Goal: Find specific page/section: Find specific page/section

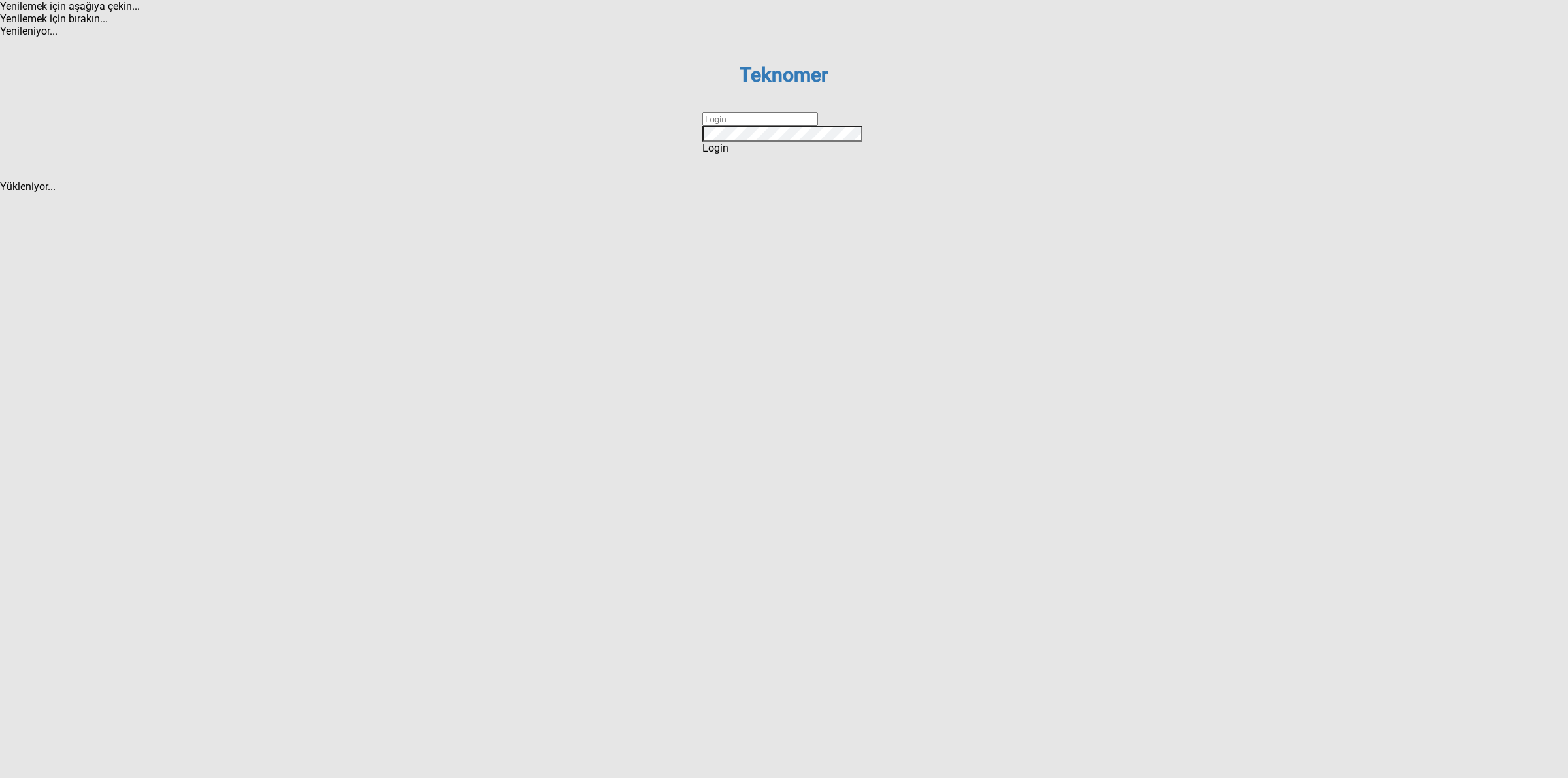
click at [730, 126] on input "text" at bounding box center [760, 119] width 116 height 13
type input "DİZEM"
click at [728, 154] on span "Login" at bounding box center [716, 147] width 27 height 12
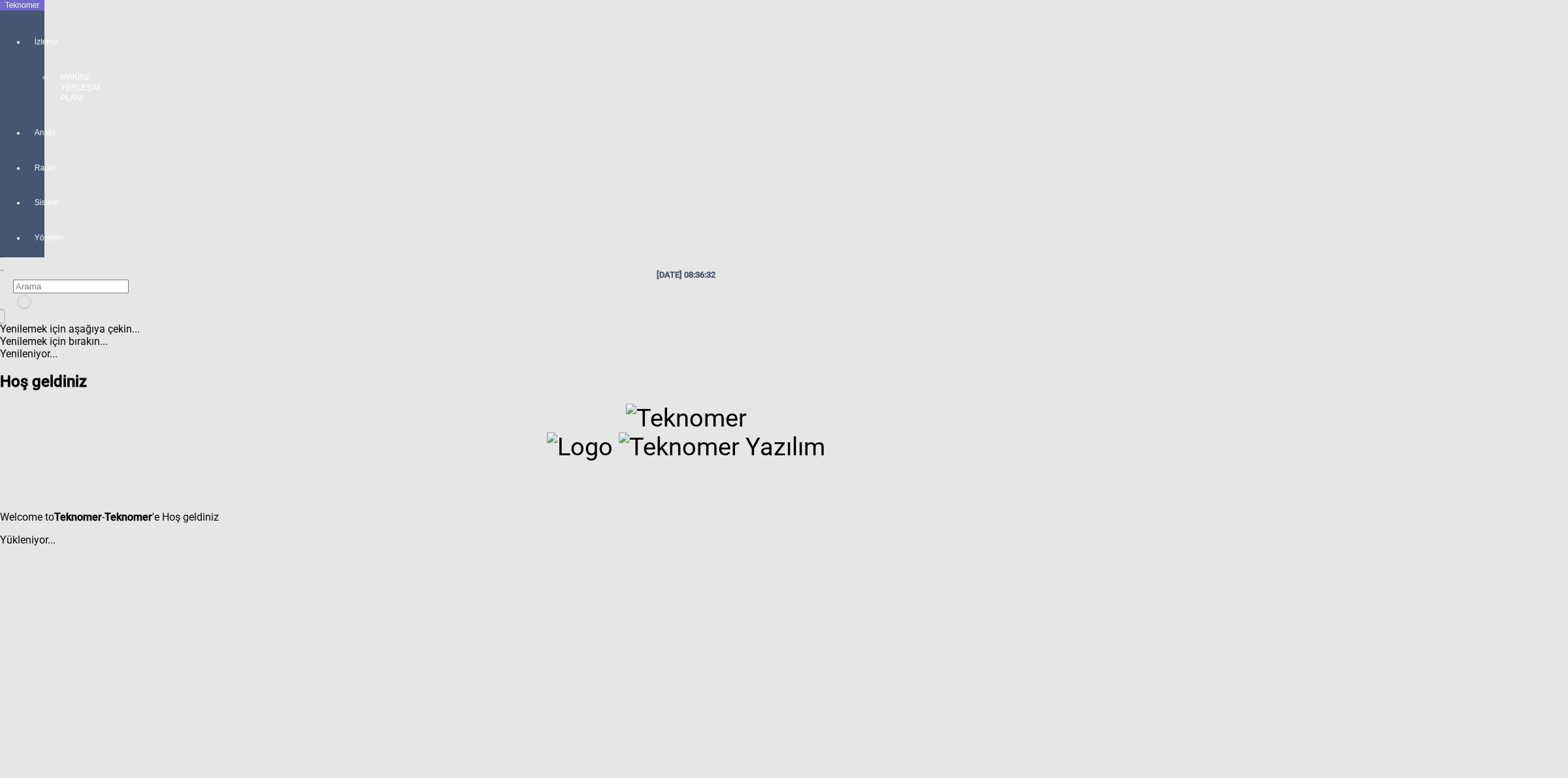
click at [27, 109] on div at bounding box center [35, 109] width 18 height 0
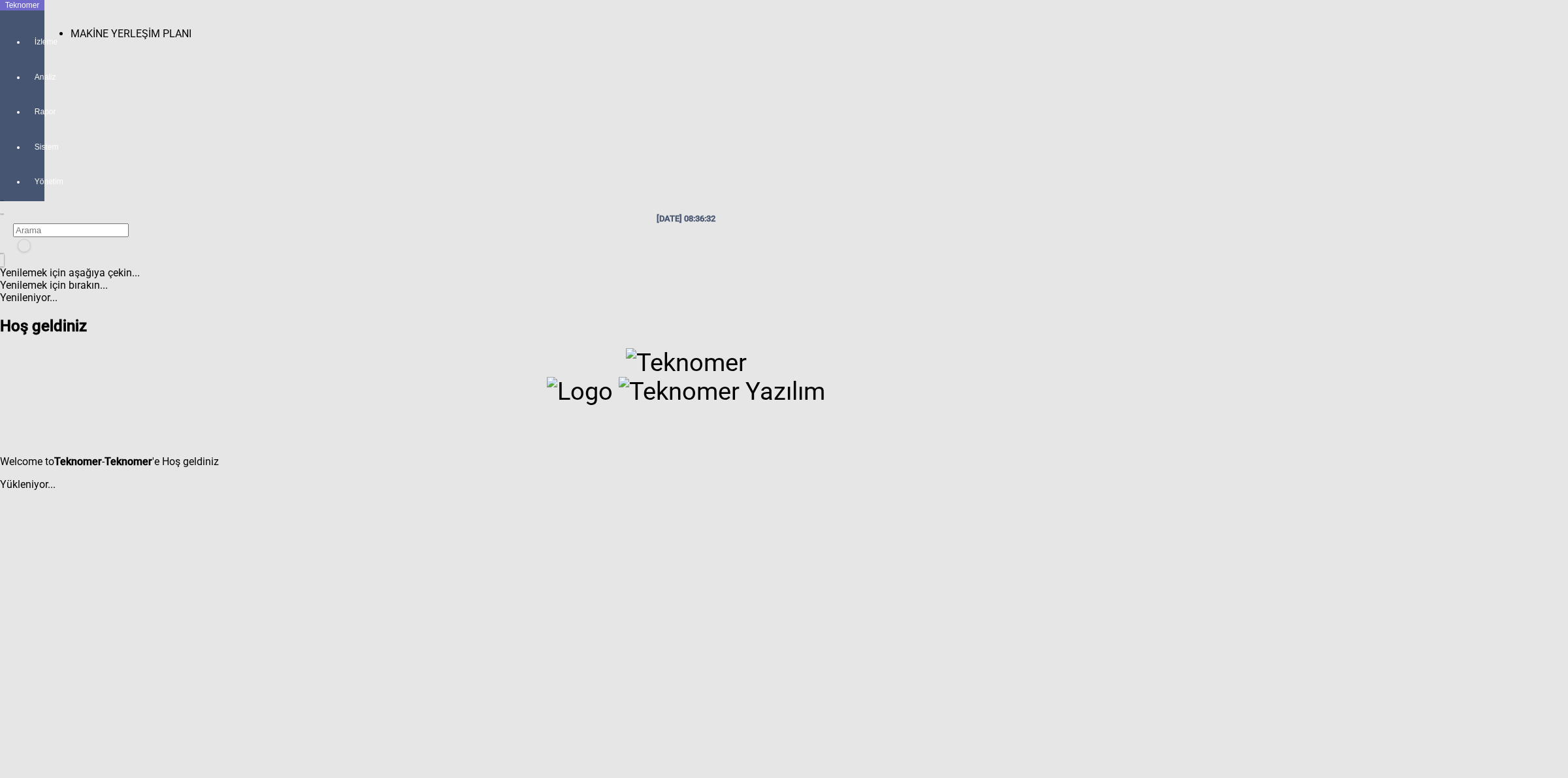
click at [103, 28] on span "MAKİNE YERLEŞİM PLANI" at bounding box center [130, 33] width 121 height 12
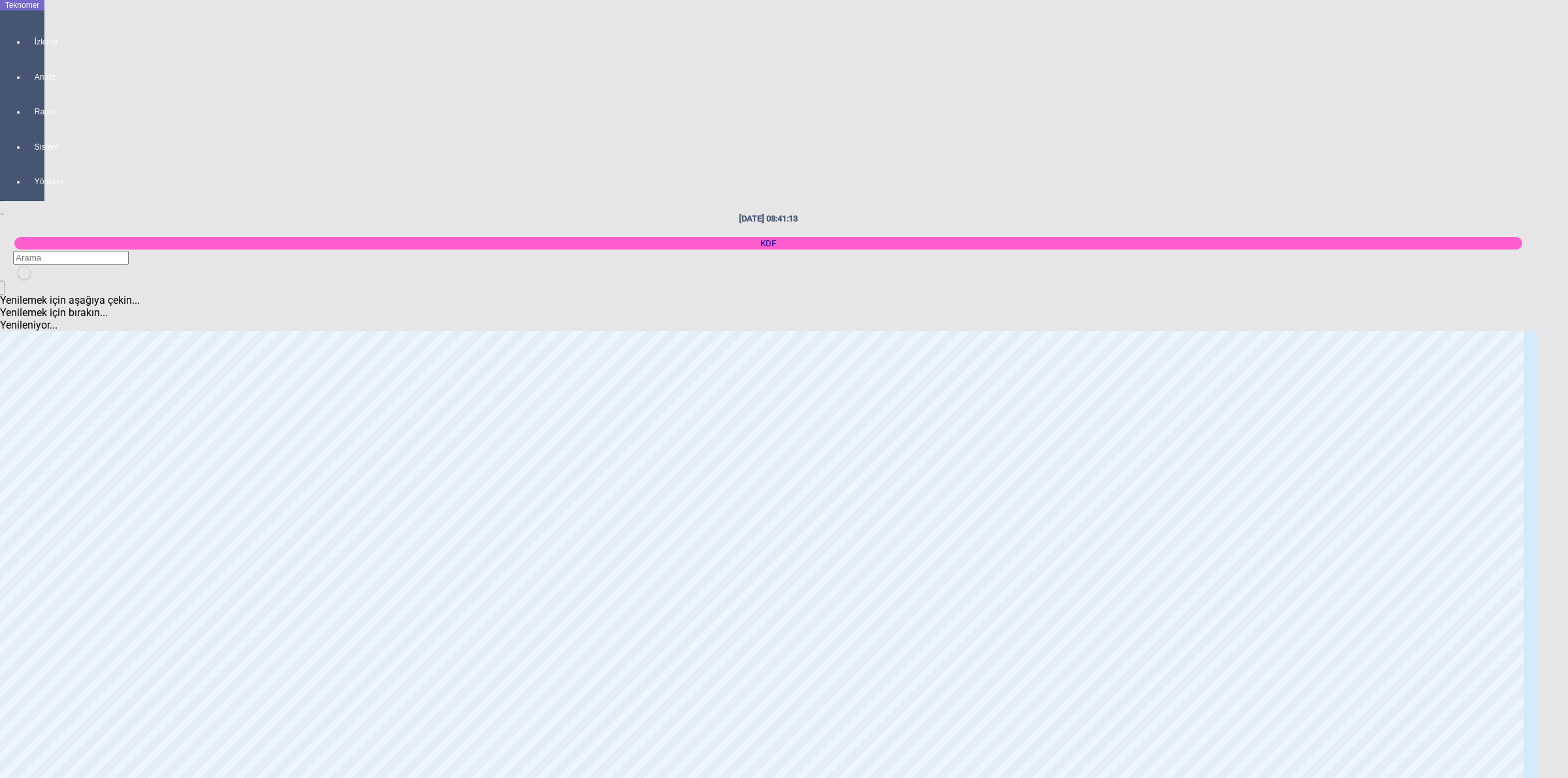
scroll to position [898, 0]
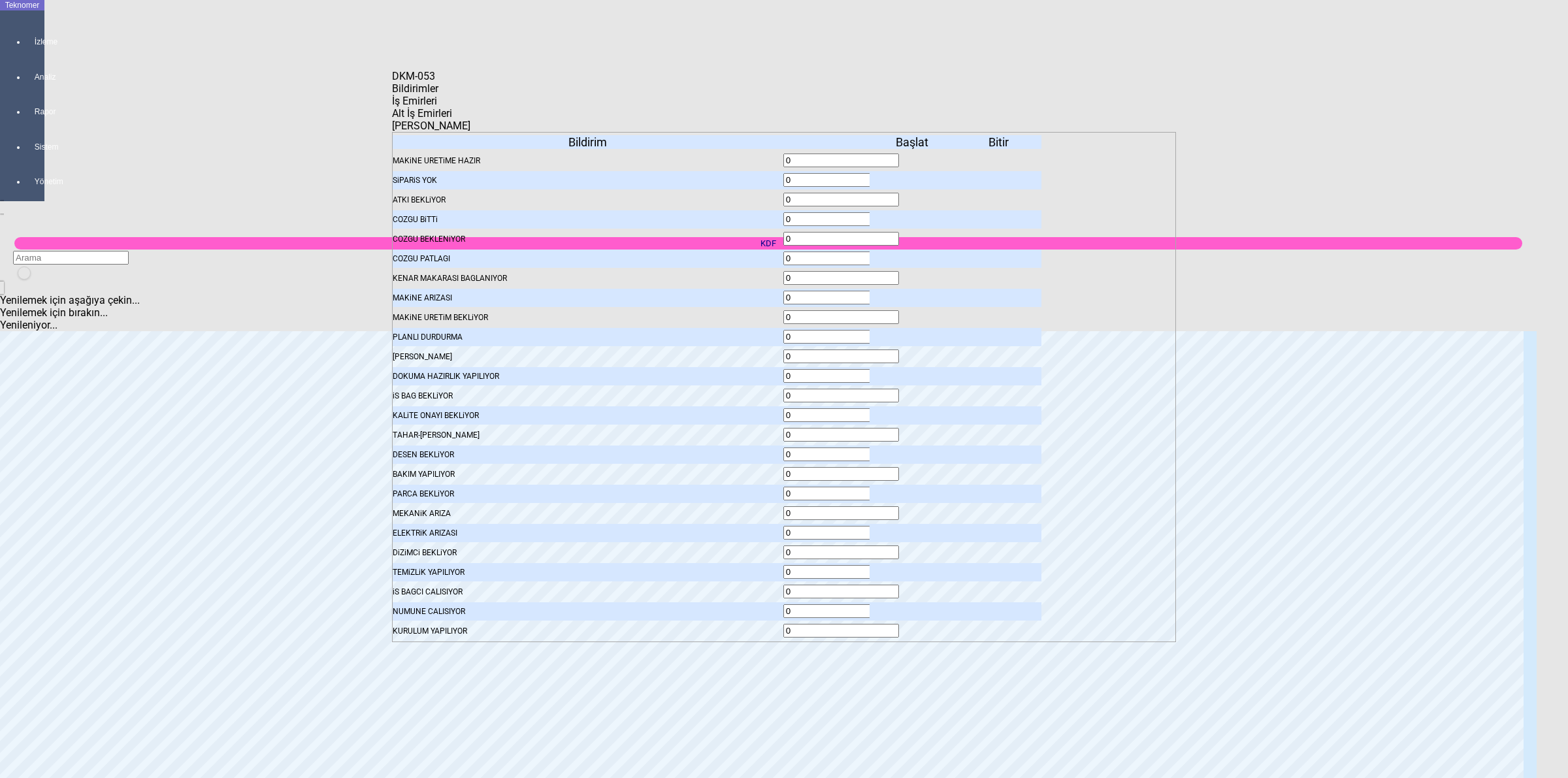
click at [913, 176] on icon at bounding box center [913, 180] width 0 height 9
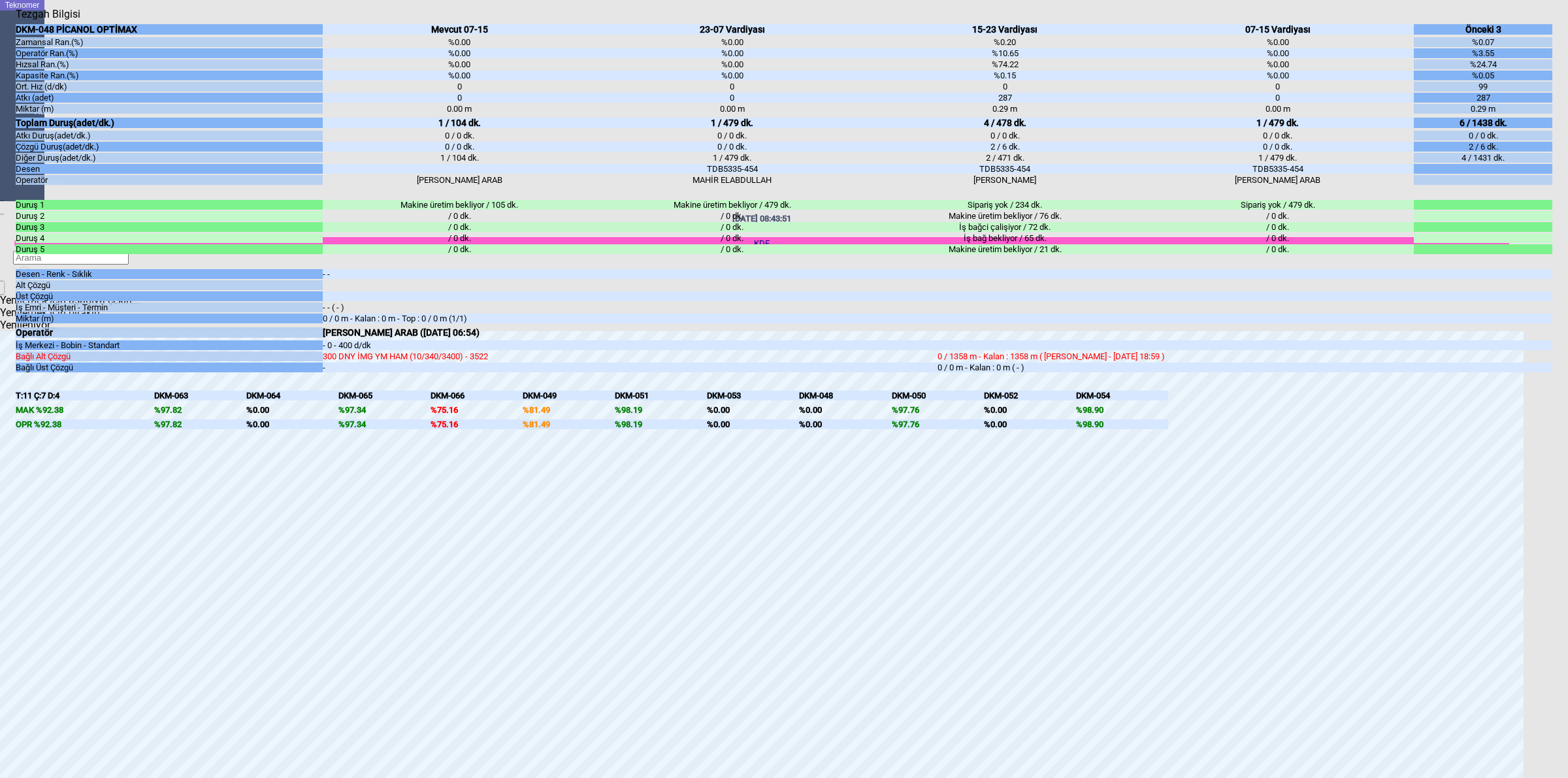
click at [1567, 616] on body "Teknomer İzleme Analiz Rapor Sistem Yönetim [DATE] 08:43:51 KDF Yenilemek için …" at bounding box center [784, 389] width 1568 height 778
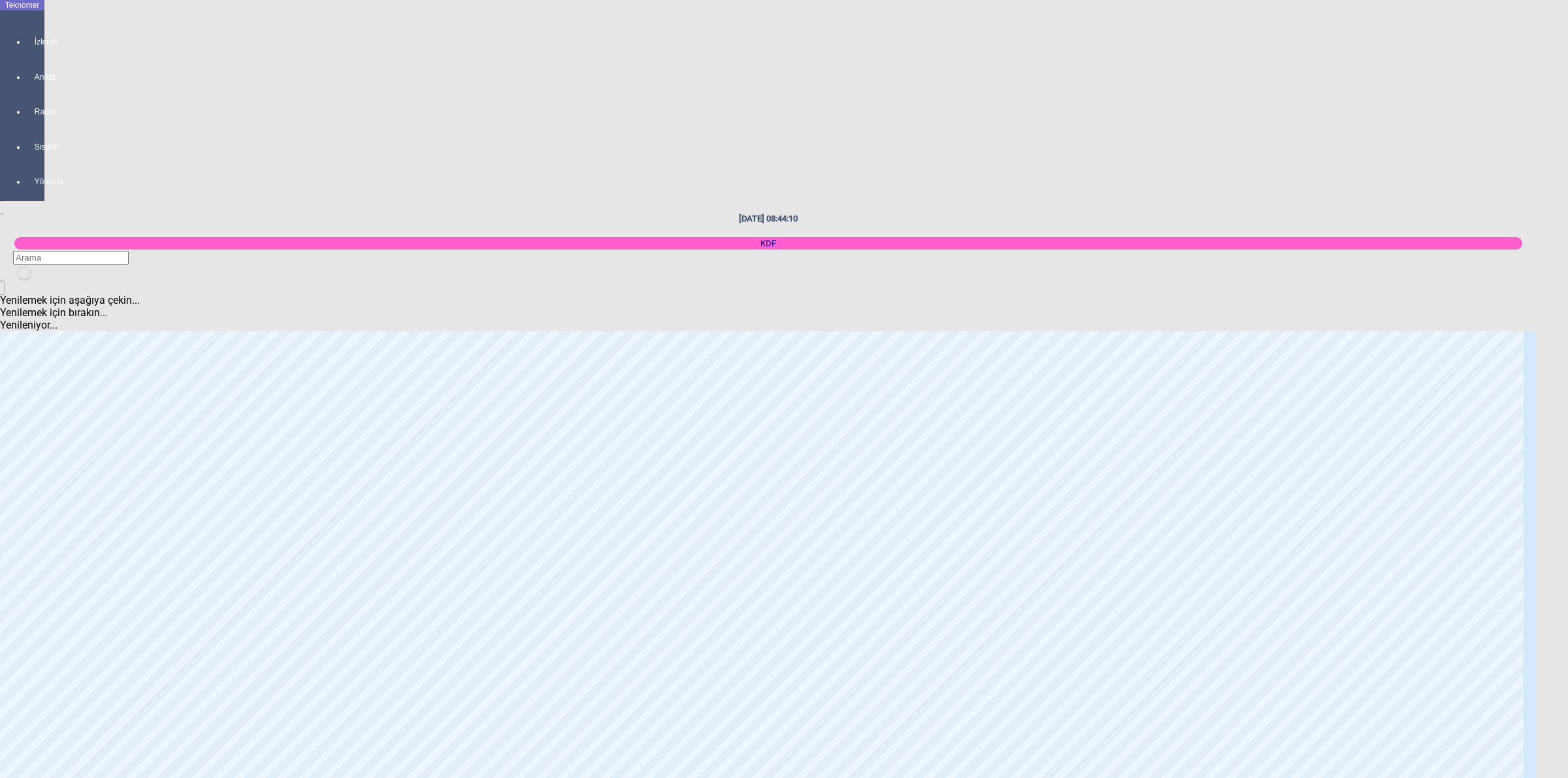
scroll to position [1714, 0]
